Goal: Task Accomplishment & Management: Manage account settings

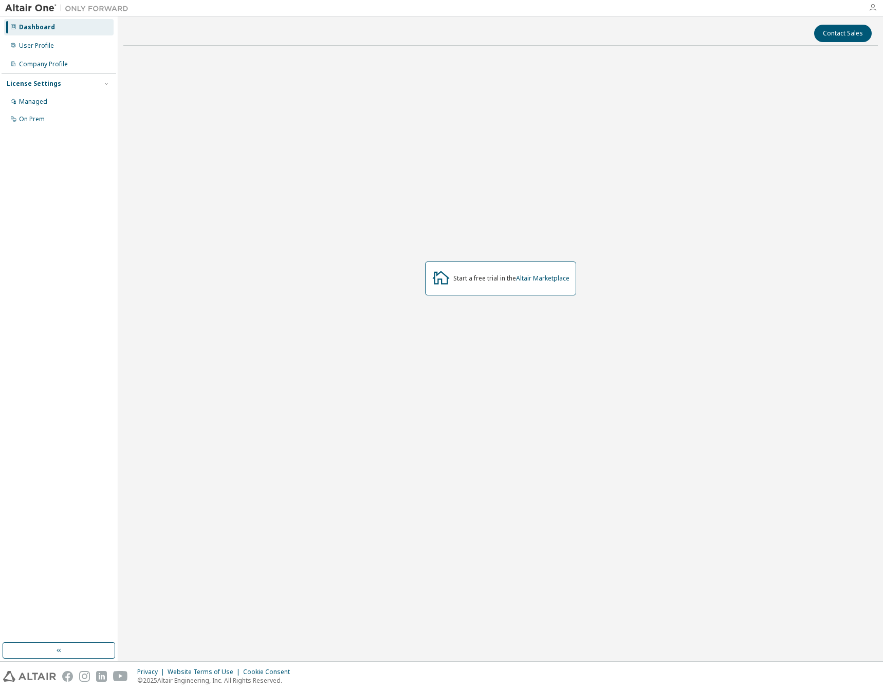
click at [869, 10] on icon "button" at bounding box center [872, 8] width 8 height 8
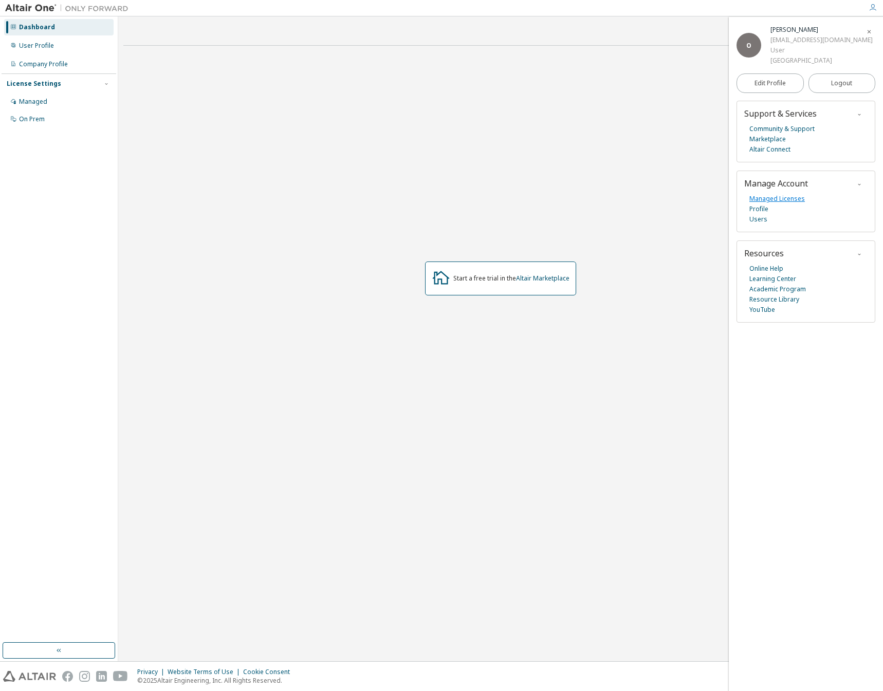
click at [773, 197] on link "Managed Licenses" at bounding box center [776, 199] width 55 height 10
click at [543, 281] on link "Altair Marketplace" at bounding box center [542, 278] width 53 height 9
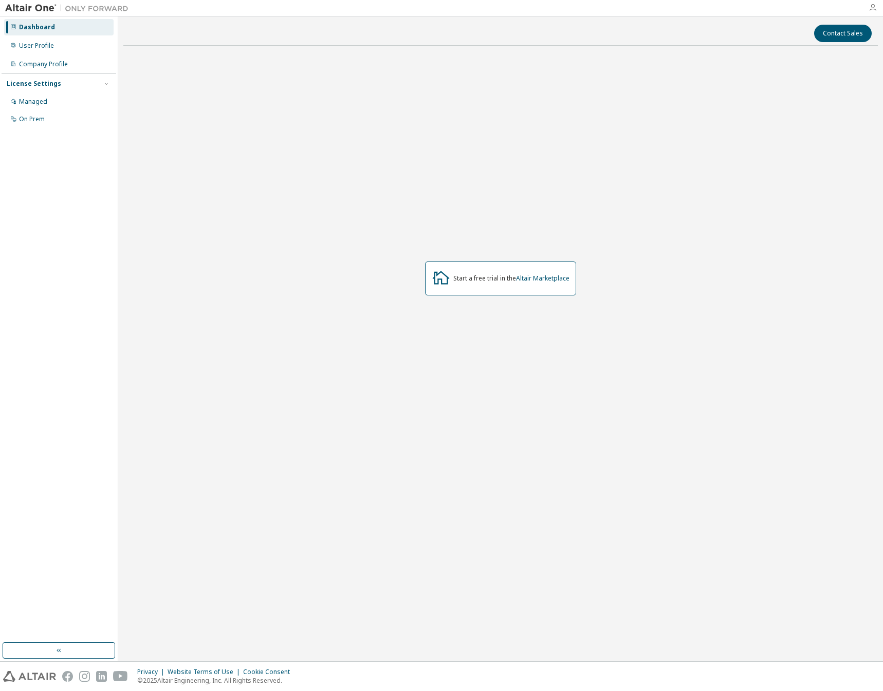
click at [871, 10] on icon "button" at bounding box center [872, 8] width 8 height 8
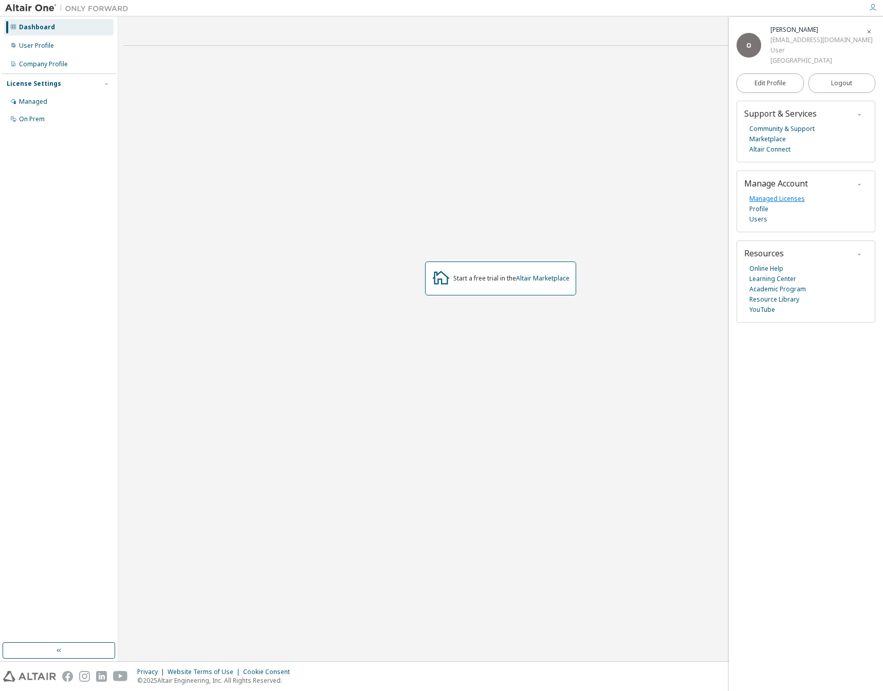
click at [772, 200] on link "Managed Licenses" at bounding box center [776, 199] width 55 height 10
click at [489, 277] on div "Start a free trial in the Altair Marketplace" at bounding box center [511, 278] width 116 height 8
click at [553, 279] on link "Altair Marketplace" at bounding box center [542, 278] width 53 height 9
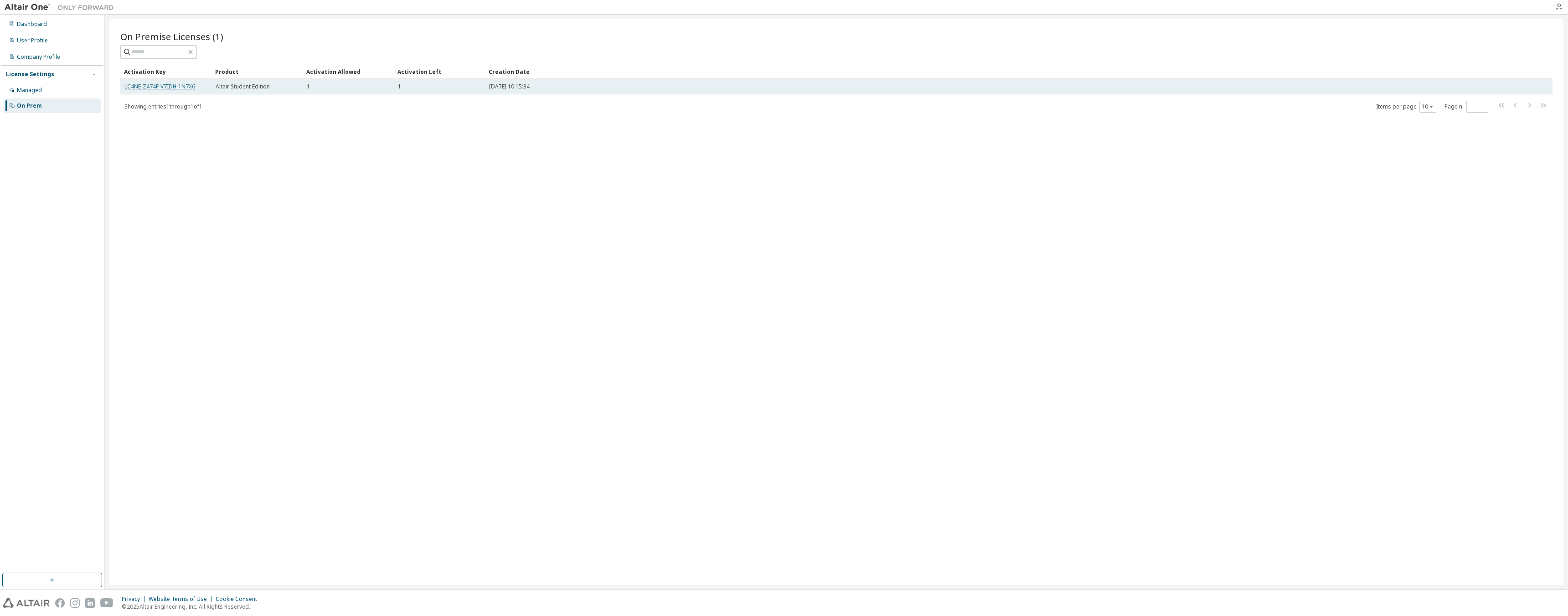
click at [181, 86] on link "LC4NE-Z474F-V7IDH-1N7X6" at bounding box center [160, 86] width 71 height 8
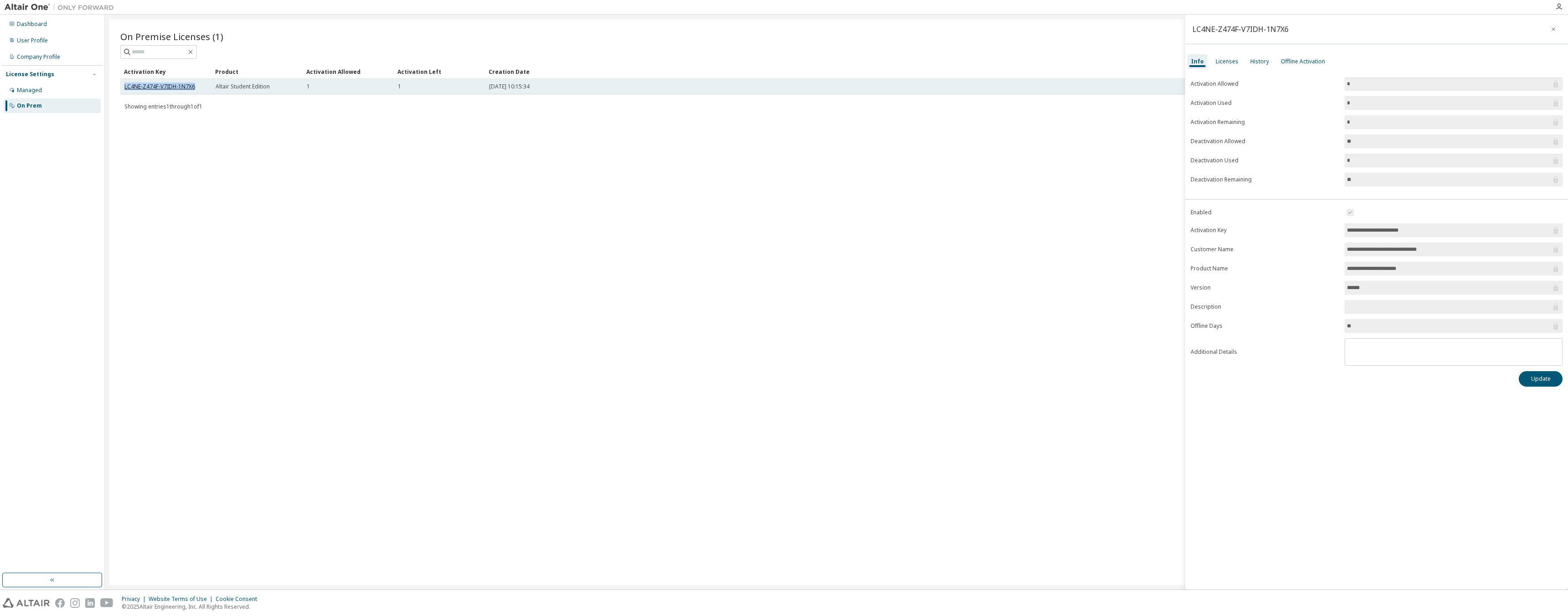
drag, startPoint x: 195, startPoint y: 87, endPoint x: 124, endPoint y: 85, distance: 71.0
click at [124, 85] on div "LC4NE-Z474F-V7IDH-1N7X6" at bounding box center [166, 87] width 83 height 7
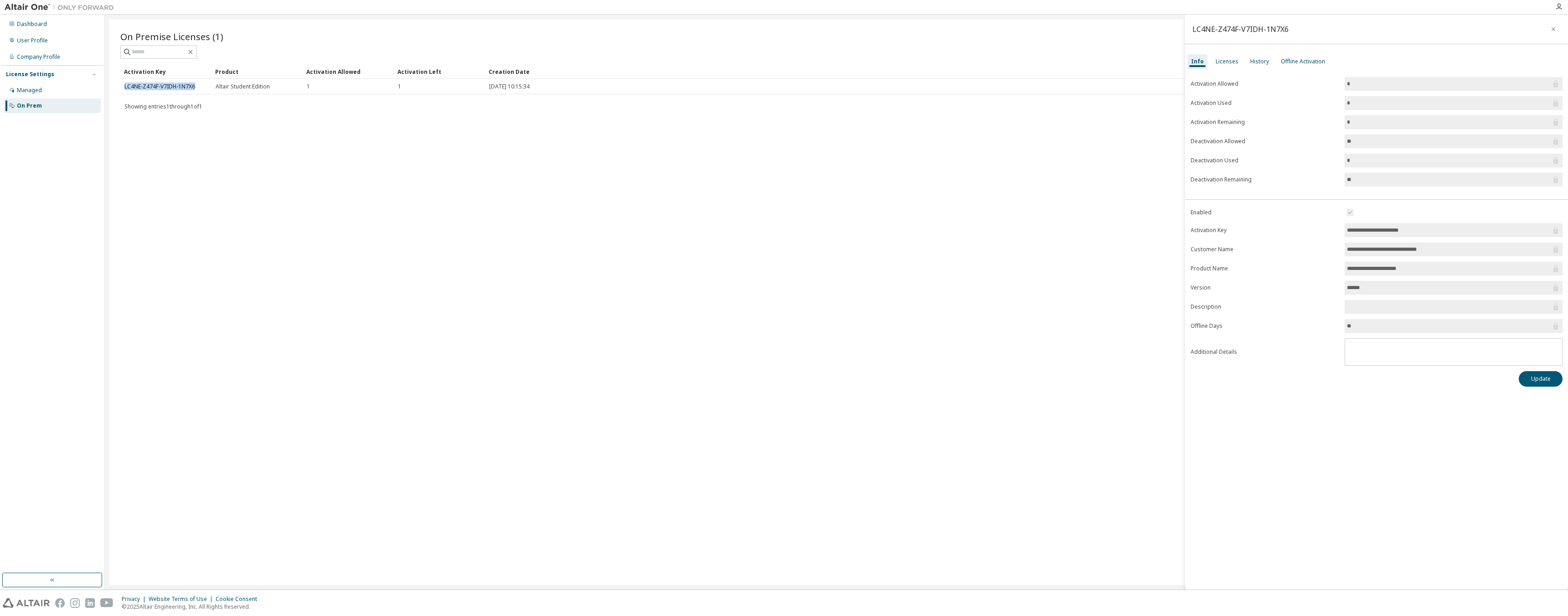
copy link "LC4NE-Z474F-V7IDH-1N7X6"
click at [385, 41] on div "On Premise Licenses (1)" at bounding box center [837, 36] width 1432 height 12
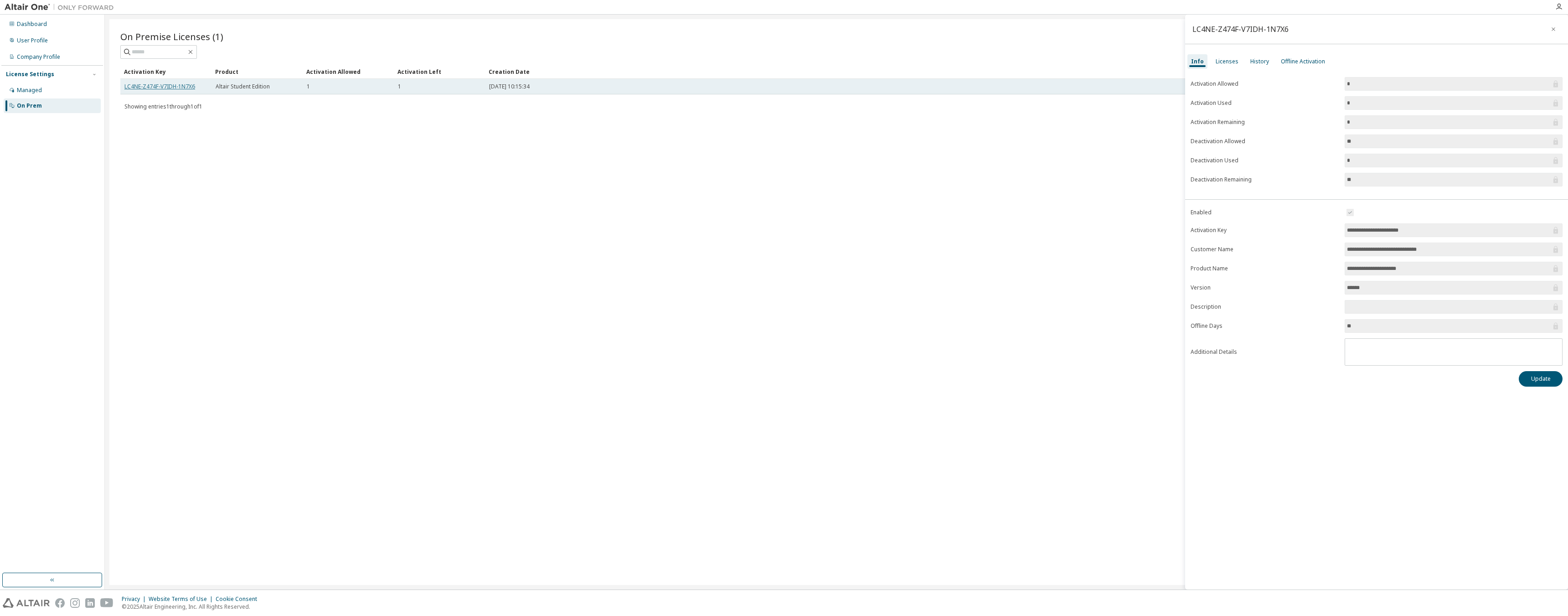
click at [178, 86] on link "LC4NE-Z474F-V7IDH-1N7X6" at bounding box center [160, 86] width 71 height 8
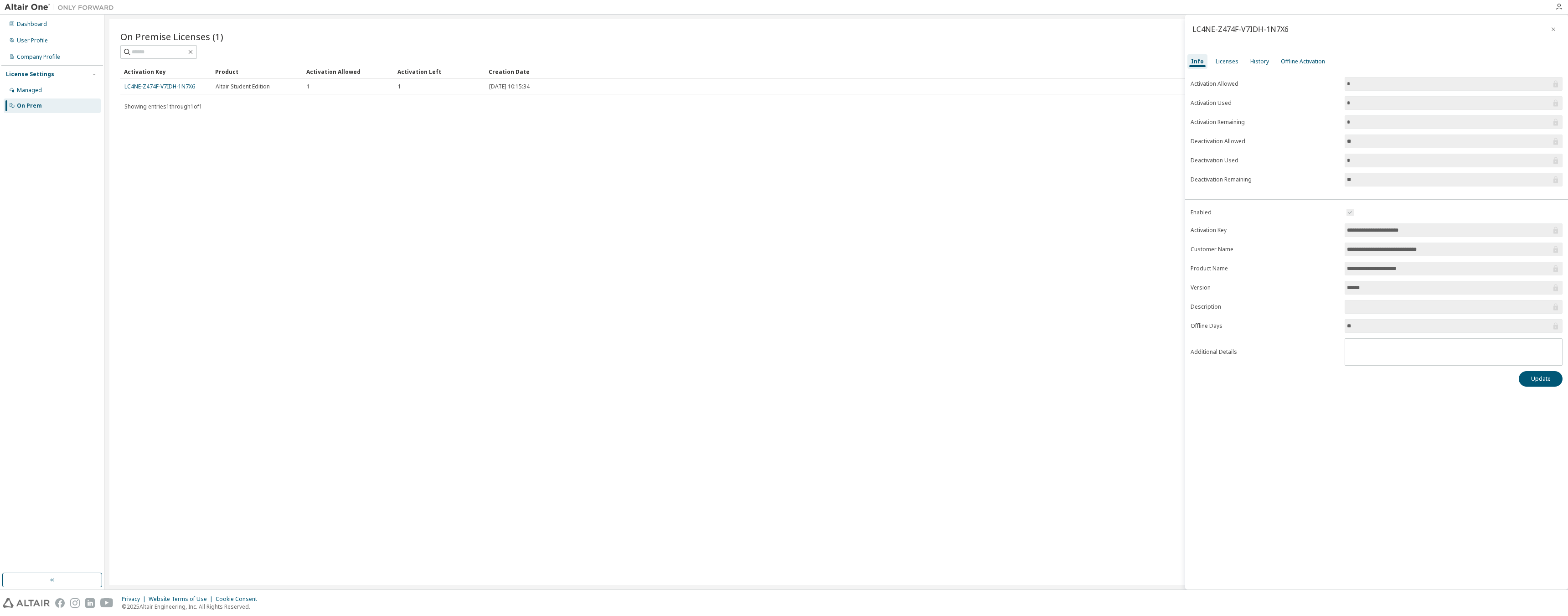
drag, startPoint x: 178, startPoint y: 87, endPoint x: 212, endPoint y: 75, distance: 36.1
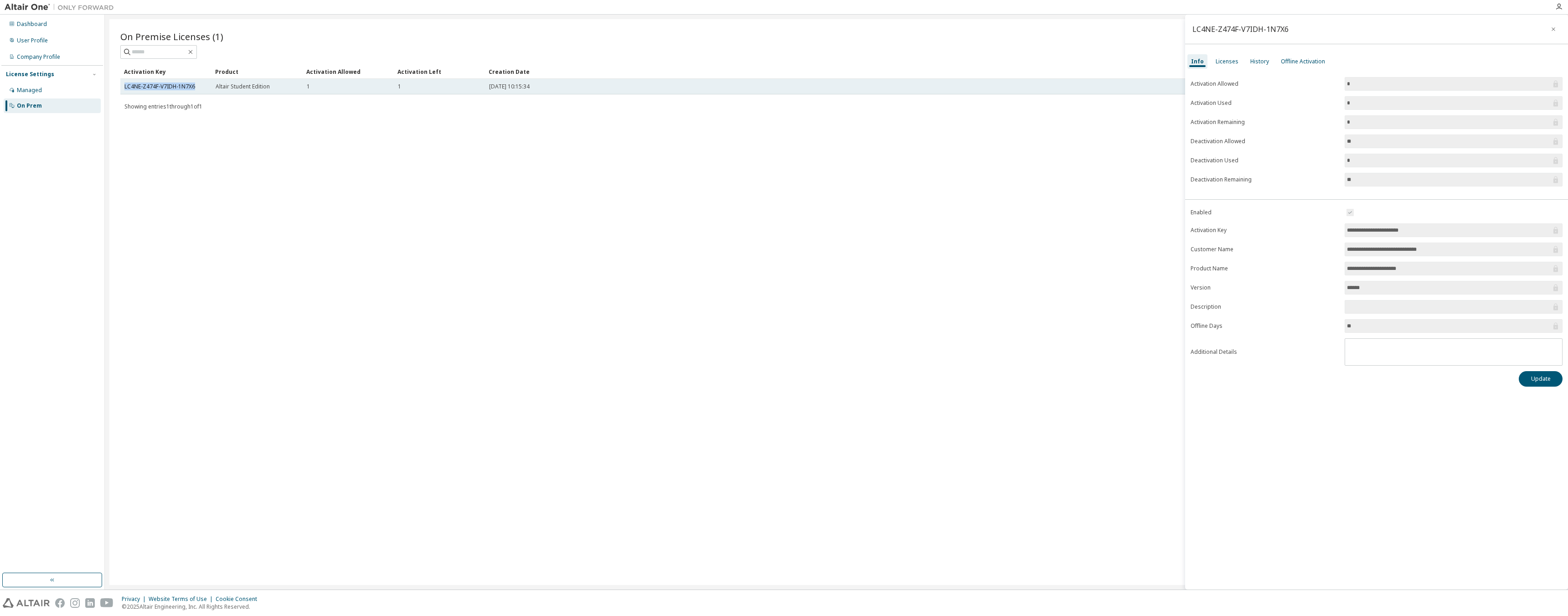
drag, startPoint x: 194, startPoint y: 87, endPoint x: 123, endPoint y: 86, distance: 71.0
click at [123, 86] on td "LC4NE-Z474F-V7IDH-1N7X6" at bounding box center [166, 86] width 91 height 15
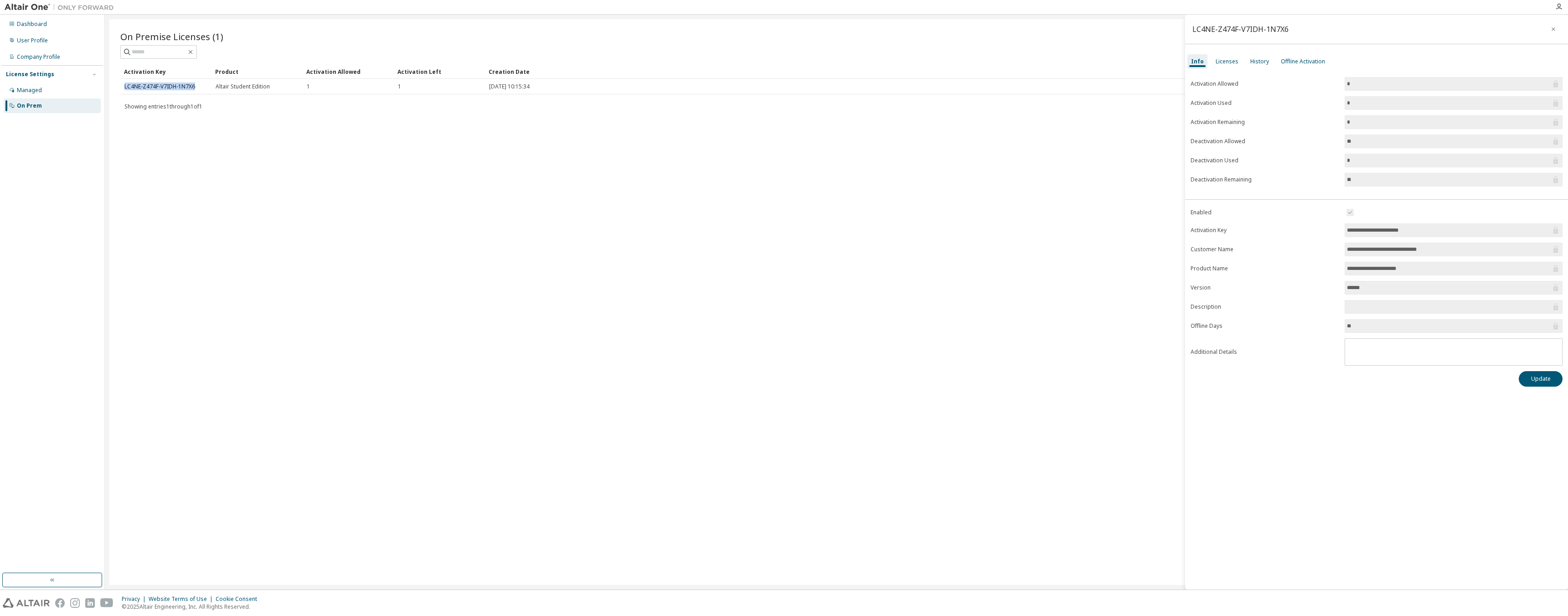
copy link "LC4NE-Z474F-V7IDH-1N7X6"
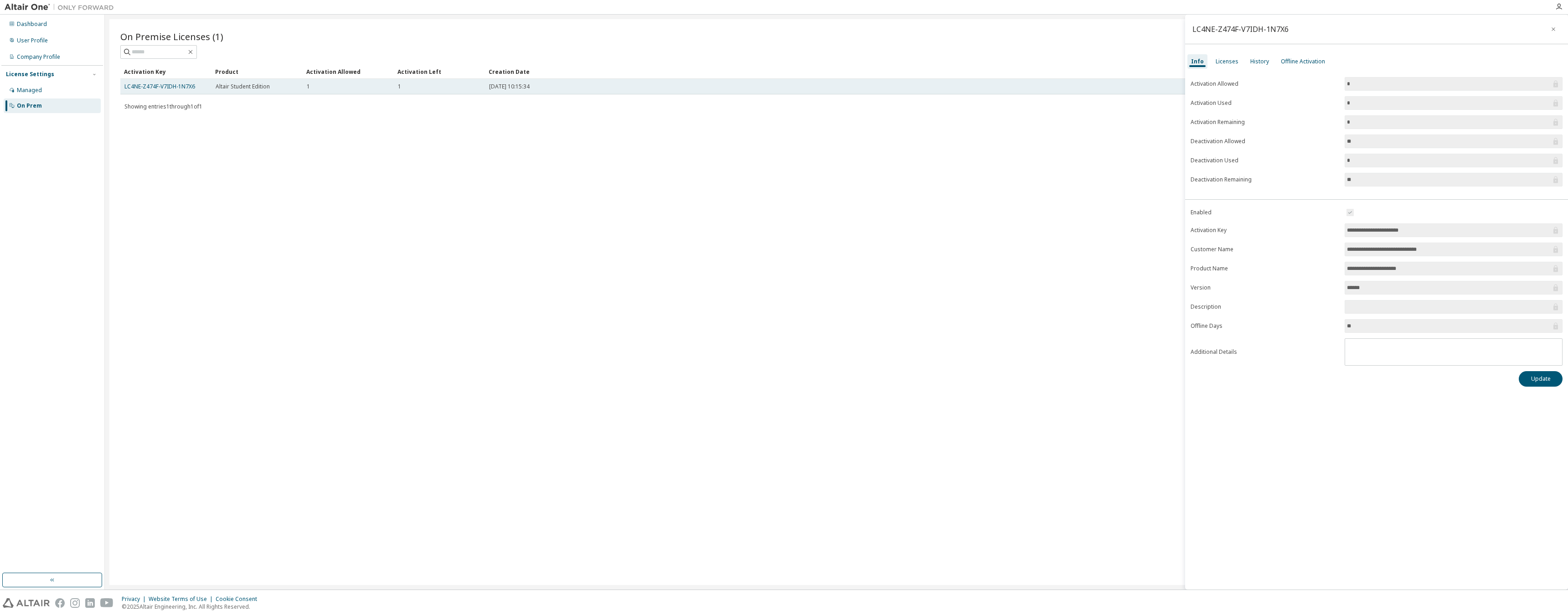
click at [360, 92] on td "1" at bounding box center [348, 86] width 91 height 15
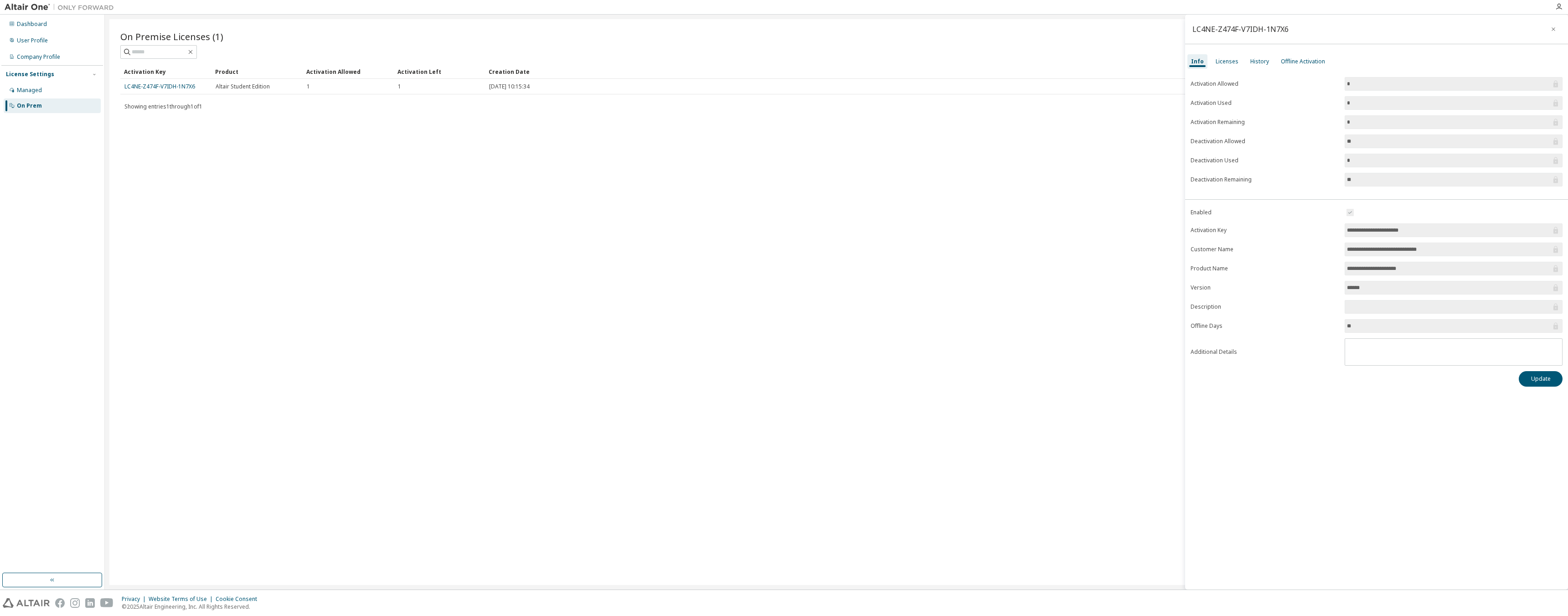
click at [462, 243] on div "On Premise Licenses (1) Clear Load Save Save As Field Operator Value Select fil…" at bounding box center [836, 303] width 1454 height 566
